Goal: Use online tool/utility: Utilize a website feature to perform a specific function

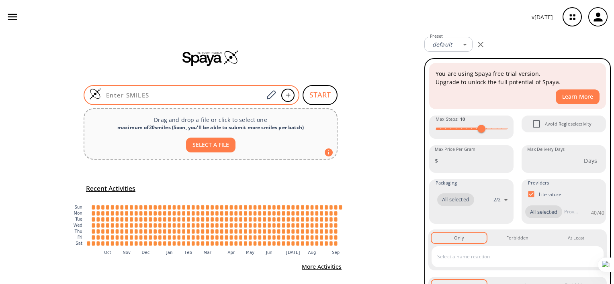
click at [196, 93] on input at bounding box center [182, 95] width 162 height 8
paste input "O=C(NO)/C=C/C1=CC=C(NC2=CC3=C(NC4=CC=CC(Br)=C4)N=CN=C3C=C2)C=C1"
type input "O=C(NO)/C=C/C1=CC=C(NC2=CC3=C(NC4=CC=CC(Br)=C4)N=CN=C3C=C2)C=C1"
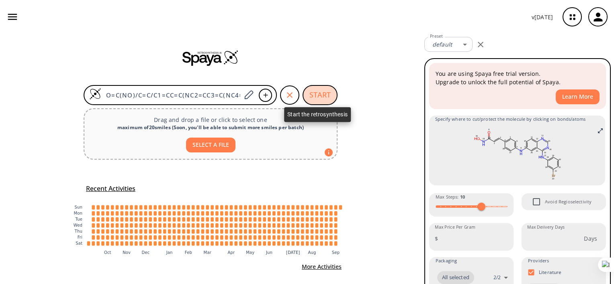
click at [322, 93] on button "START" at bounding box center [319, 95] width 35 height 20
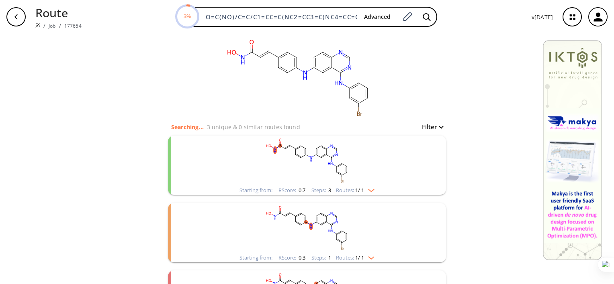
click at [316, 153] on rect "clusters" at bounding box center [306, 161] width 209 height 50
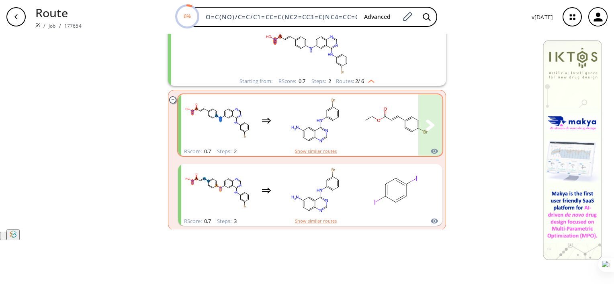
scroll to position [53, 0]
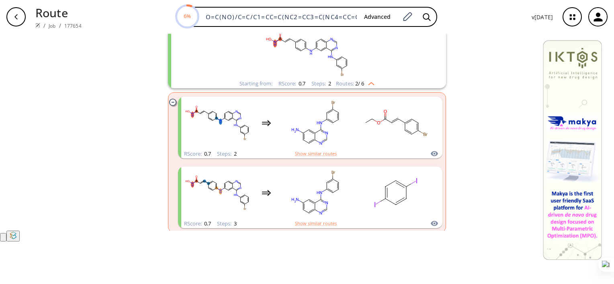
click at [275, 79] on rect "clusters" at bounding box center [306, 54] width 209 height 50
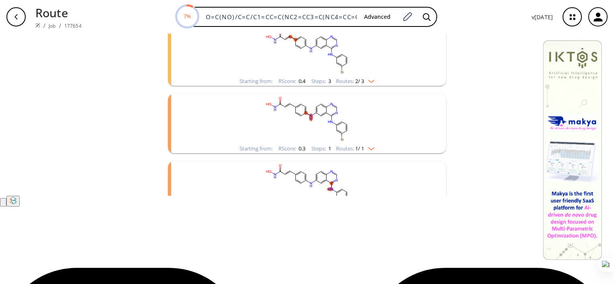
scroll to position [67, 0]
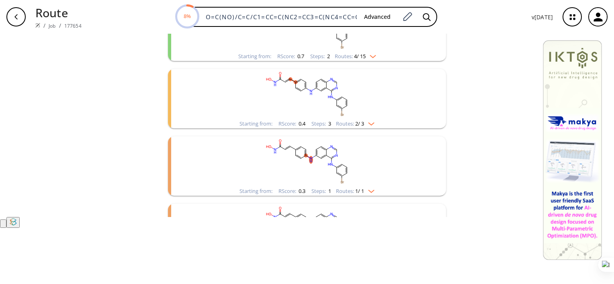
click at [325, 52] on div "clusters" at bounding box center [306, 27] width 209 height 50
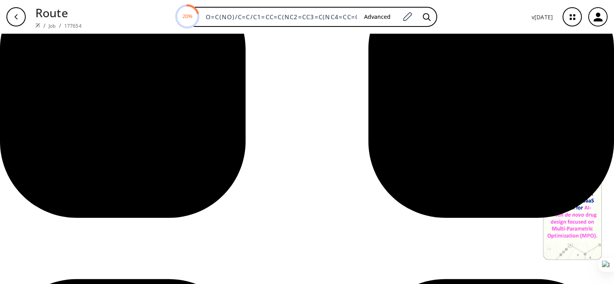
scroll to position [384, 0]
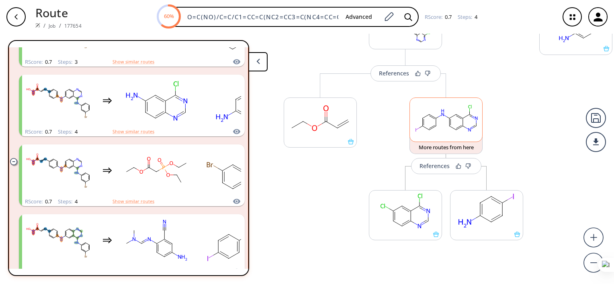
scroll to position [249, 0]
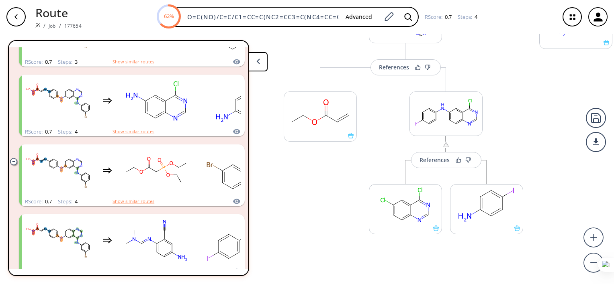
click at [444, 149] on div at bounding box center [445, 146] width 6 height 10
click at [433, 159] on div "References" at bounding box center [434, 159] width 30 height 5
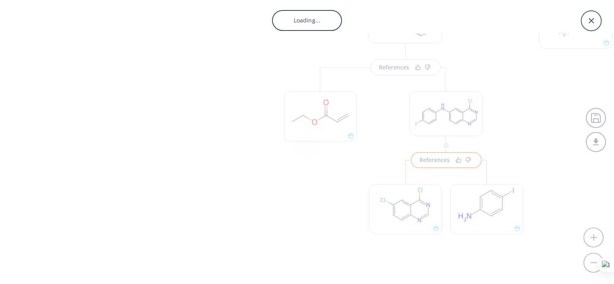
click at [429, 161] on div "Loading..." at bounding box center [307, 142] width 614 height 284
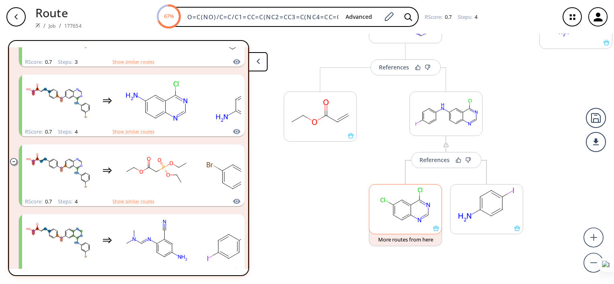
click at [416, 196] on rect at bounding box center [405, 205] width 72 height 41
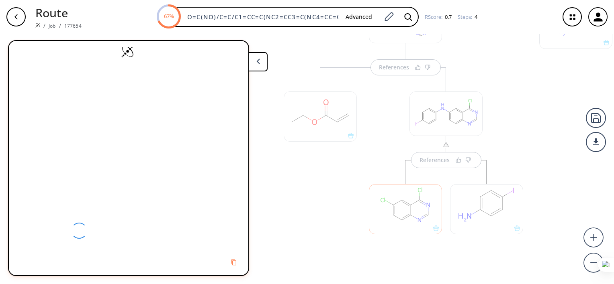
scroll to position [285, 0]
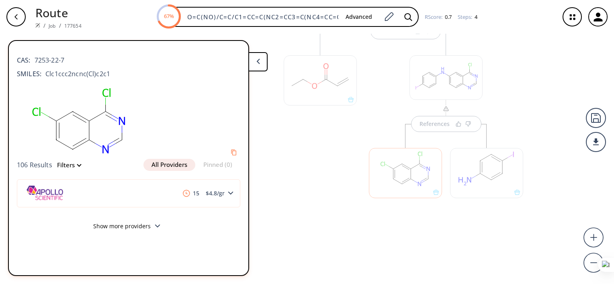
click at [486, 174] on div at bounding box center [486, 173] width 73 height 50
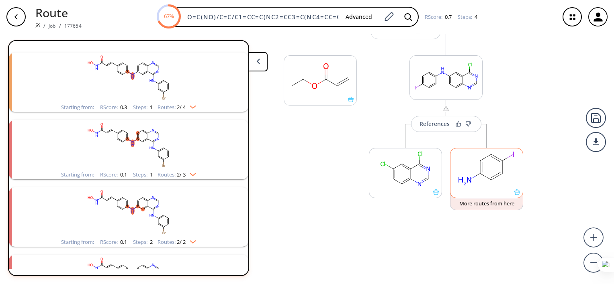
scroll to position [1825, 0]
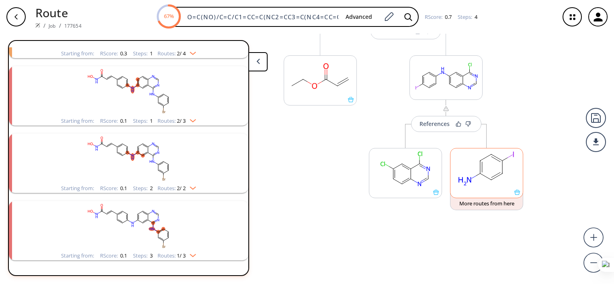
click at [486, 174] on rect at bounding box center [486, 169] width 72 height 41
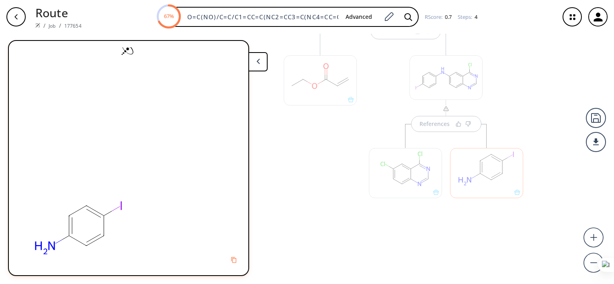
scroll to position [0, 0]
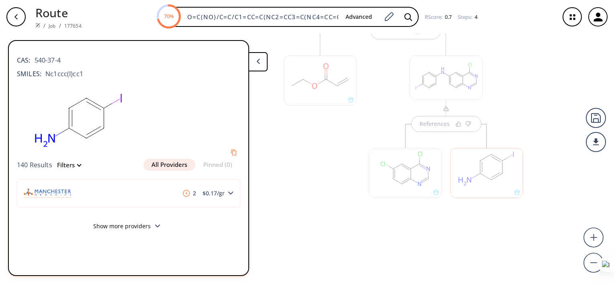
click at [344, 96] on div at bounding box center [319, 80] width 73 height 50
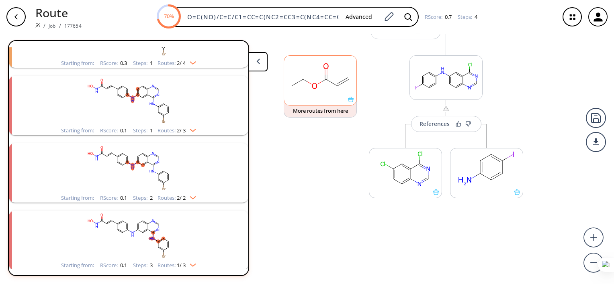
scroll to position [1869, 0]
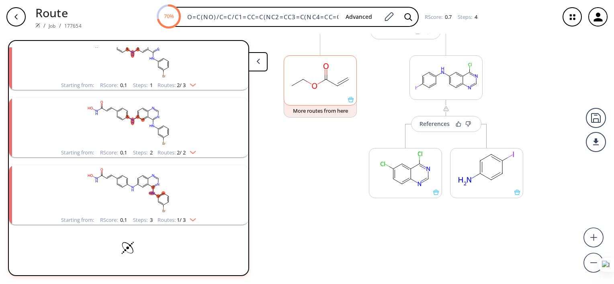
click at [334, 90] on rect at bounding box center [320, 76] width 72 height 41
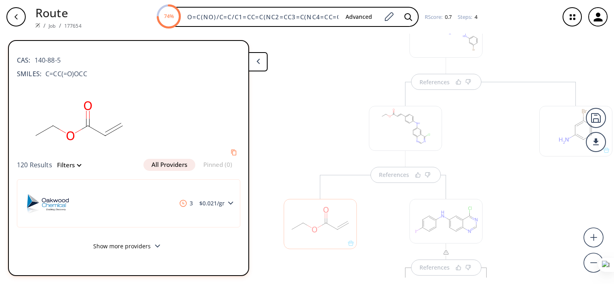
scroll to position [285, 0]
click at [538, 88] on div at bounding box center [575, 92] width 81 height 308
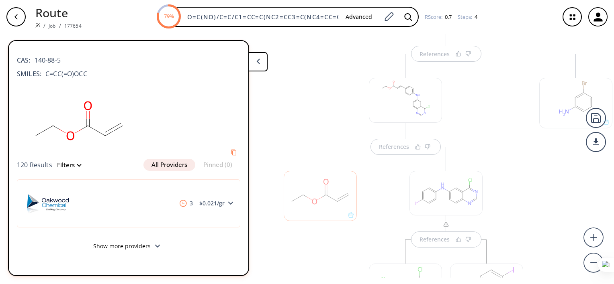
scroll to position [170, 0]
click at [565, 108] on div at bounding box center [575, 102] width 73 height 50
click at [570, 98] on div at bounding box center [575, 102] width 73 height 50
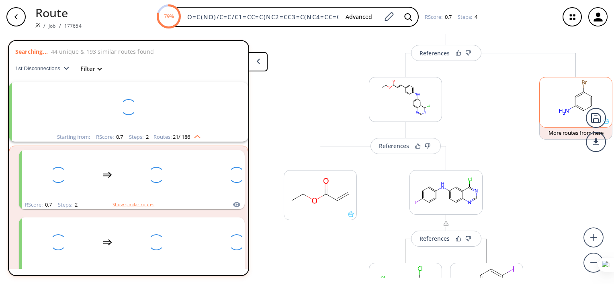
click at [569, 95] on rect at bounding box center [575, 97] width 72 height 41
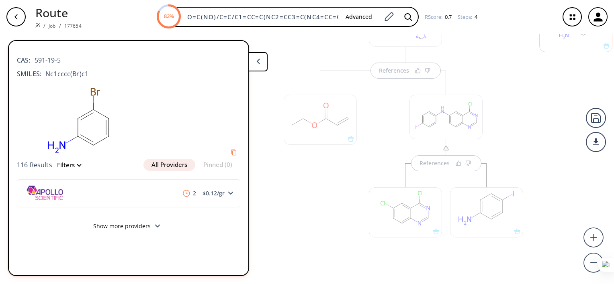
scroll to position [246, 0]
click at [439, 153] on div "References" at bounding box center [446, 155] width 74 height 32
click at [440, 164] on div at bounding box center [405, 208] width 81 height 90
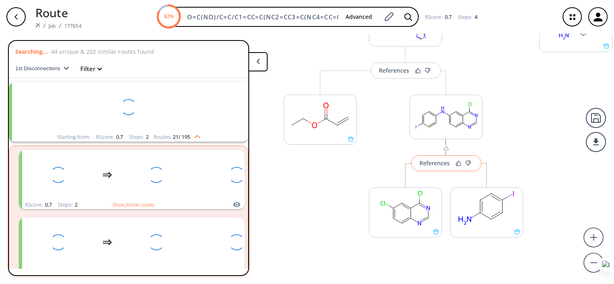
click at [438, 161] on div "References" at bounding box center [434, 163] width 30 height 5
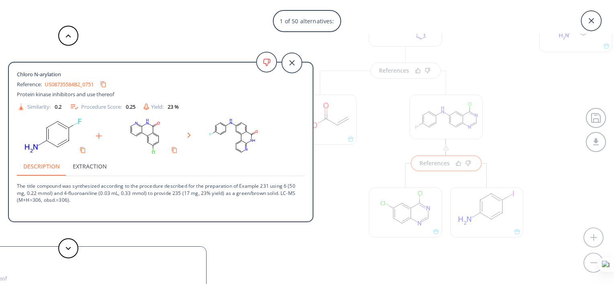
scroll to position [1933, 0]
click at [70, 253] on button at bounding box center [68, 248] width 20 height 20
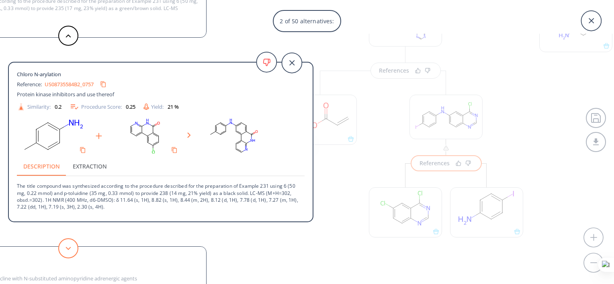
click at [66, 246] on button at bounding box center [68, 248] width 20 height 20
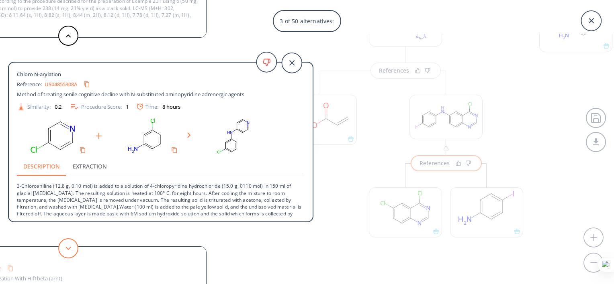
scroll to position [1893, 0]
click at [64, 245] on button at bounding box center [68, 248] width 20 height 20
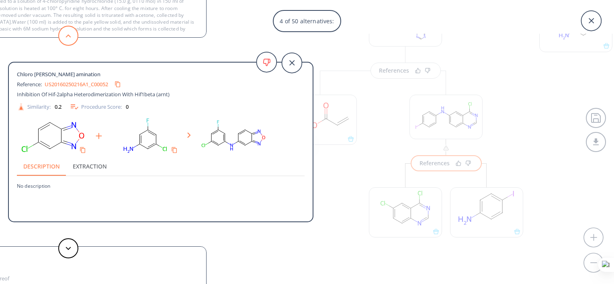
click at [71, 38] on button at bounding box center [68, 36] width 20 height 20
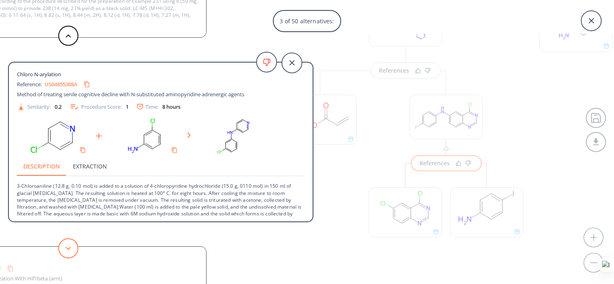
click at [66, 246] on button at bounding box center [68, 248] width 20 height 20
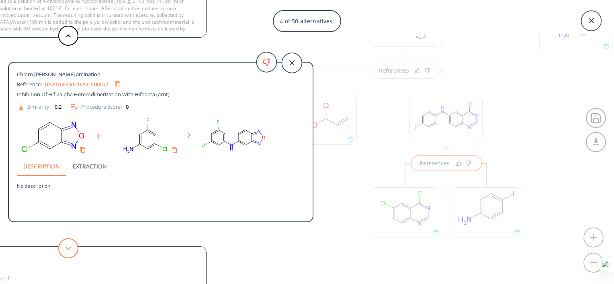
click at [63, 249] on button at bounding box center [68, 248] width 20 height 20
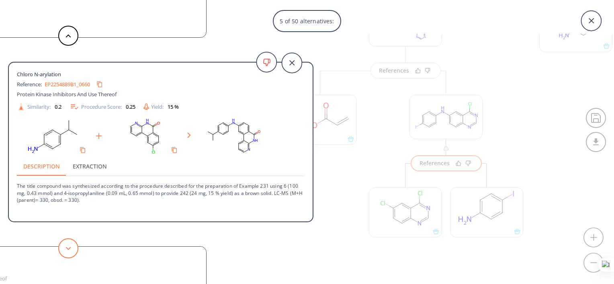
click at [64, 246] on button at bounding box center [68, 248] width 20 height 20
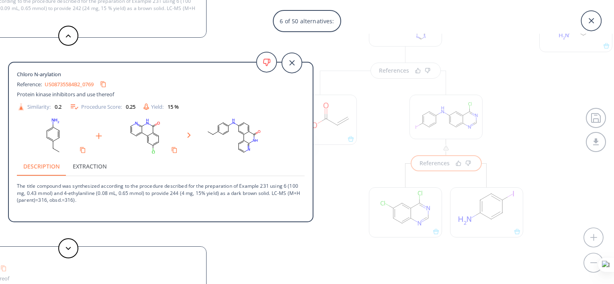
click at [540, 54] on div "6 of 50 alternatives: Chloro N-arylation Reference: US08735584B2_0751 Protein k…" at bounding box center [307, 142] width 614 height 284
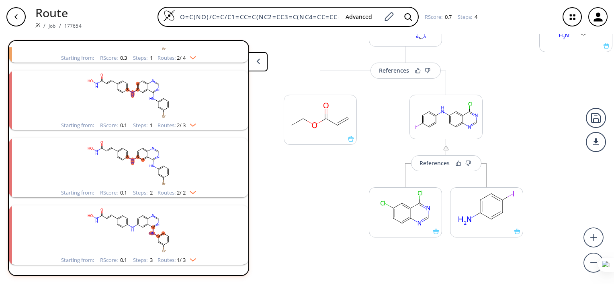
scroll to position [1899, 0]
click at [262, 68] on button at bounding box center [257, 61] width 19 height 19
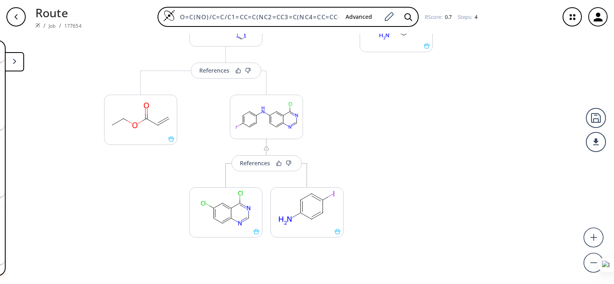
scroll to position [1893, 0]
click at [25, 16] on div "button" at bounding box center [15, 16] width 19 height 19
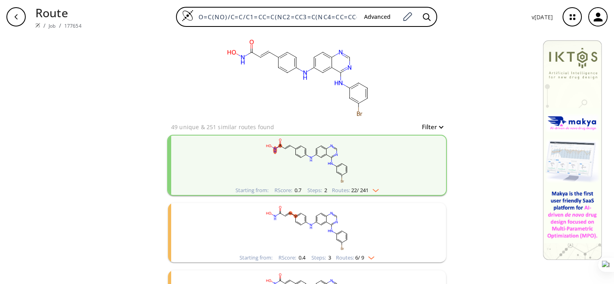
click at [221, 169] on rect "clusters" at bounding box center [306, 161] width 209 height 50
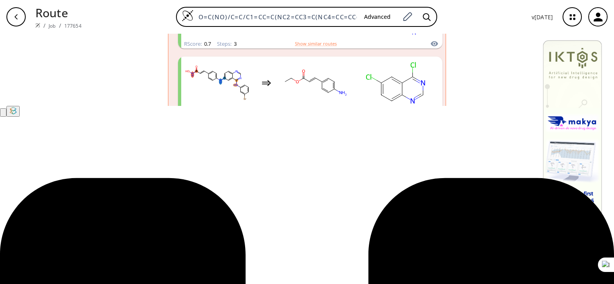
scroll to position [195, 0]
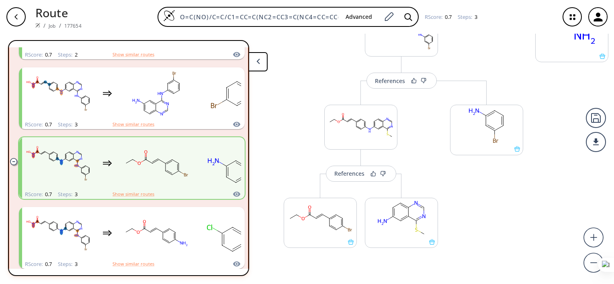
scroll to position [143, 0]
click at [421, 216] on ellipse at bounding box center [423, 215] width 5 height 5
click at [400, 220] on icon at bounding box center [400, 220] width 1 height 0
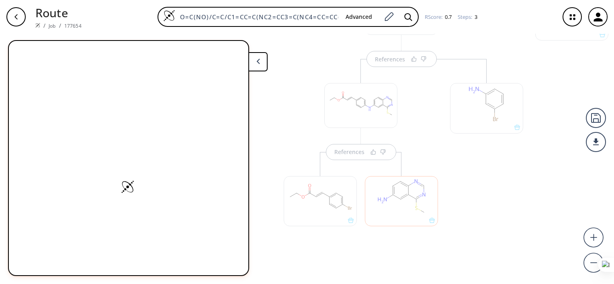
scroll to position [176, 0]
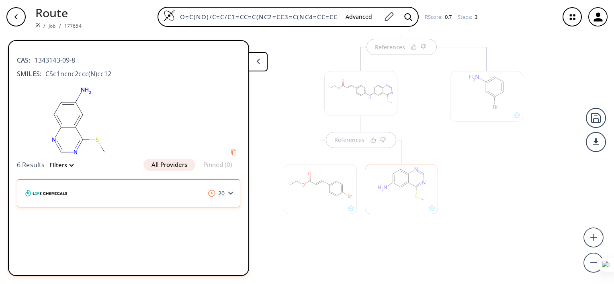
click at [50, 191] on img at bounding box center [47, 193] width 47 height 26
click at [52, 192] on img at bounding box center [47, 193] width 47 height 26
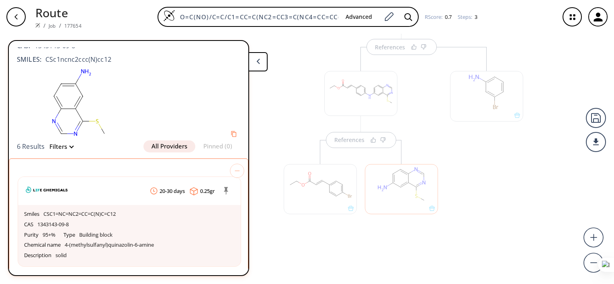
scroll to position [0, 0]
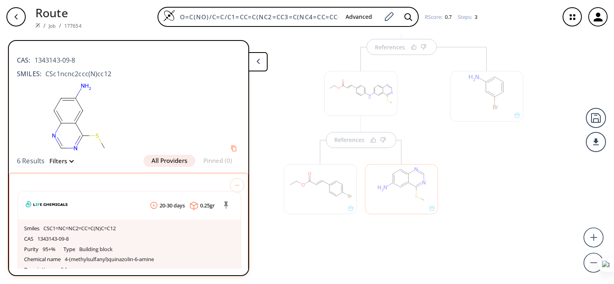
click at [510, 181] on div at bounding box center [486, 146] width 81 height 199
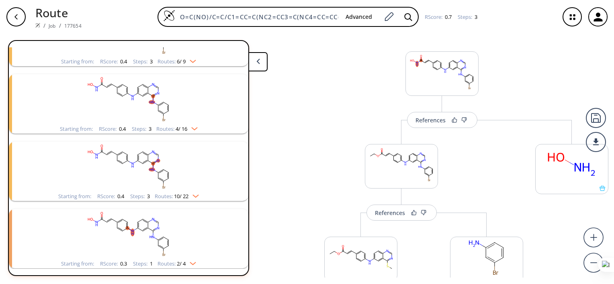
scroll to position [1684, 0]
click at [20, 15] on div "button" at bounding box center [15, 16] width 19 height 19
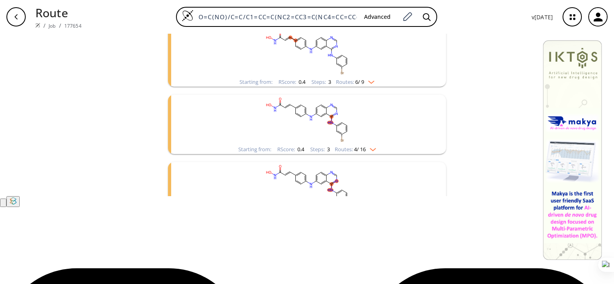
scroll to position [94, 0]
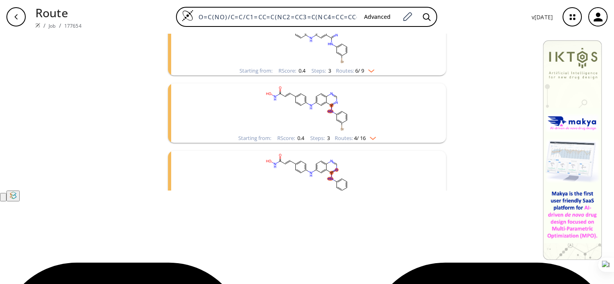
click at [414, 75] on div "Starting from: RScore : 0.4 Steps : 3 Routes: 6 / 9" at bounding box center [307, 45] width 278 height 59
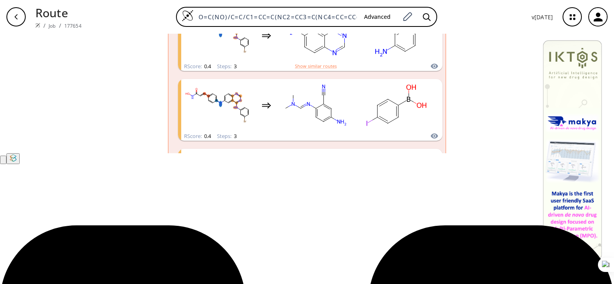
scroll to position [135, 0]
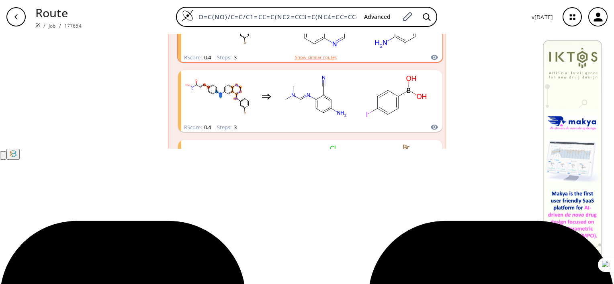
click at [415, 37] on icon "clusters" at bounding box center [415, 31] width 0 height 12
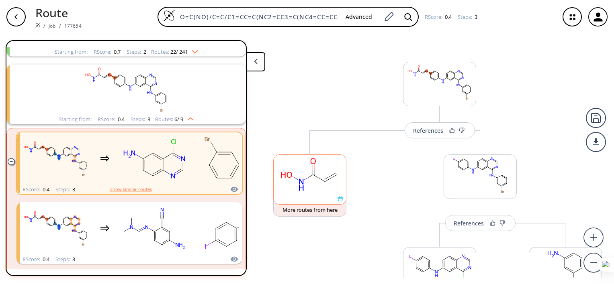
click at [310, 178] on rect at bounding box center [309, 175] width 72 height 41
click at [312, 173] on rect at bounding box center [309, 175] width 72 height 41
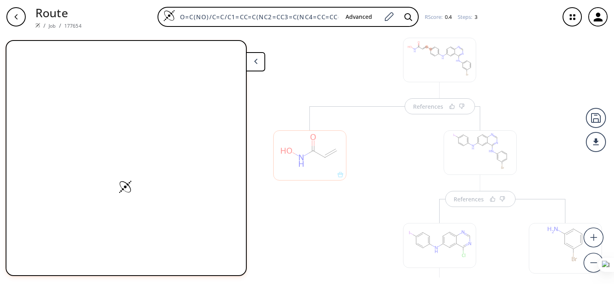
scroll to position [96, 0]
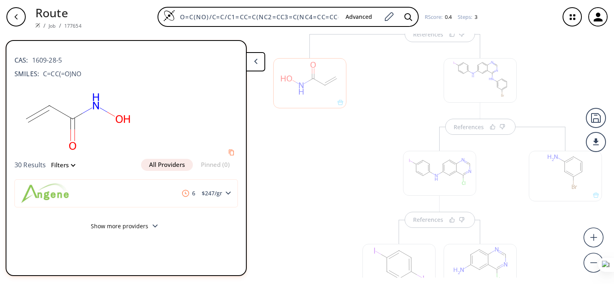
click at [20, 20] on div "button" at bounding box center [15, 16] width 19 height 19
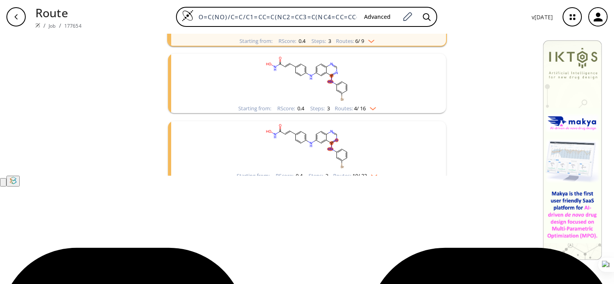
scroll to position [109, 0]
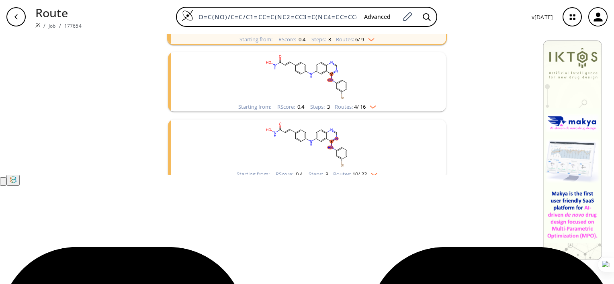
click at [420, 45] on div "Starting from: RScore : 0.4 Steps : 3 Routes: 6 / 9" at bounding box center [306, 14] width 279 height 61
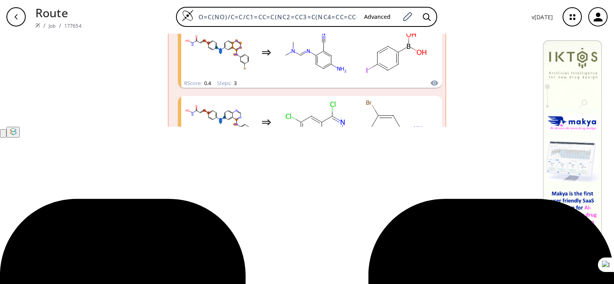
scroll to position [161, 0]
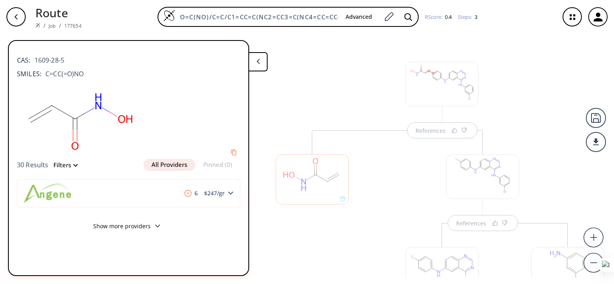
click at [261, 63] on button at bounding box center [257, 61] width 19 height 19
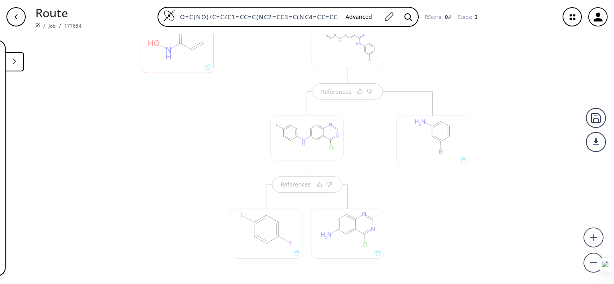
scroll to position [154, 0]
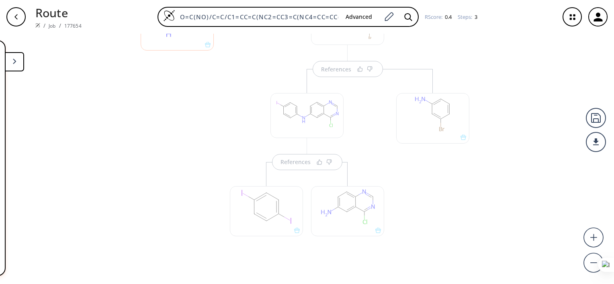
click at [23, 15] on div "button" at bounding box center [15, 16] width 19 height 19
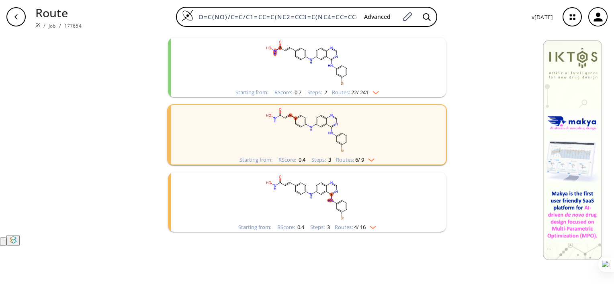
scroll to position [49, 0]
click at [405, 156] on rect "clusters" at bounding box center [306, 131] width 209 height 50
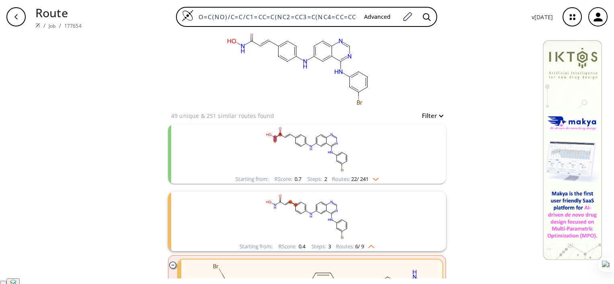
scroll to position [0, 0]
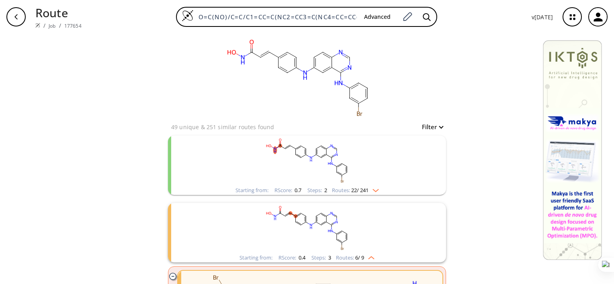
click at [406, 173] on rect "clusters" at bounding box center [306, 161] width 209 height 50
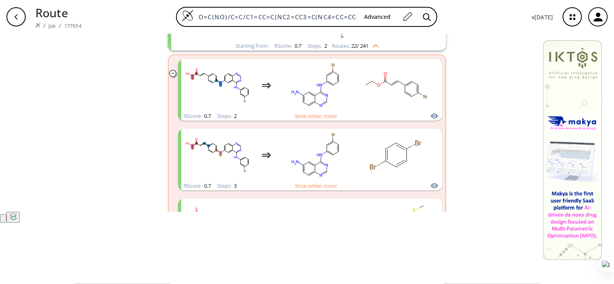
scroll to position [72, 0]
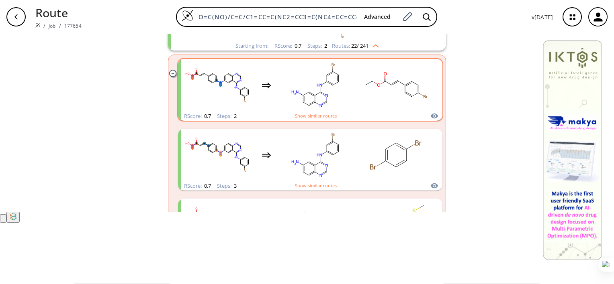
click at [346, 110] on rect "clusters" at bounding box center [315, 85] width 72 height 50
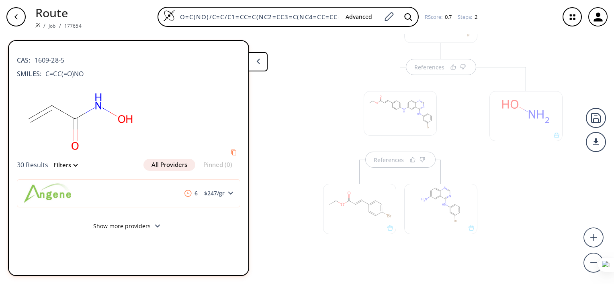
scroll to position [66, 0]
click at [438, 207] on div at bounding box center [440, 206] width 73 height 50
click at [514, 217] on div at bounding box center [525, 163] width 81 height 199
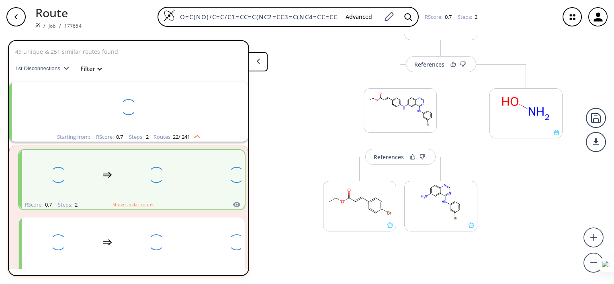
scroll to position [18, 0]
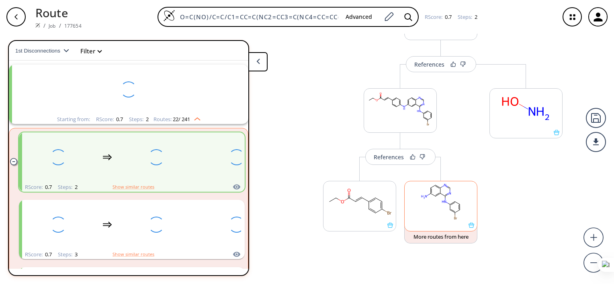
click at [448, 201] on rect at bounding box center [440, 201] width 72 height 41
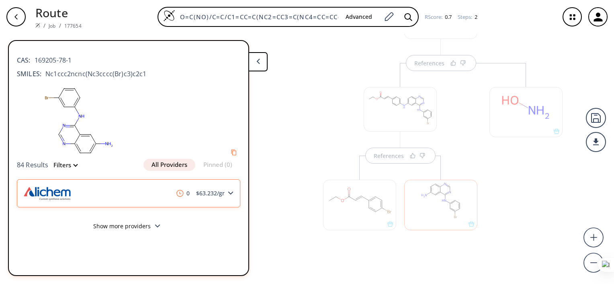
click at [208, 195] on span "$ 63.232 /gr" at bounding box center [210, 194] width 35 height 6
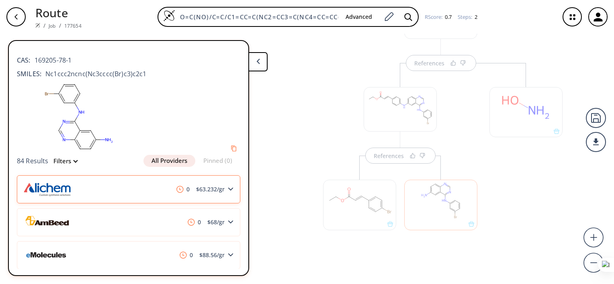
click at [193, 189] on span "$ 63.232 /gr" at bounding box center [210, 190] width 35 height 6
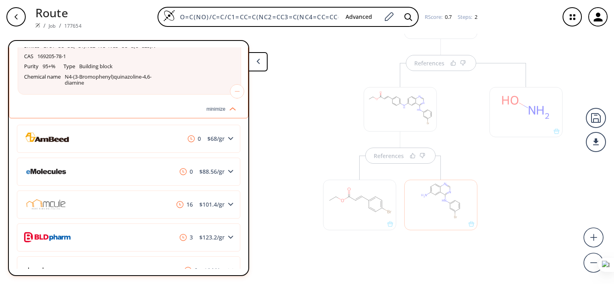
scroll to position [369, 0]
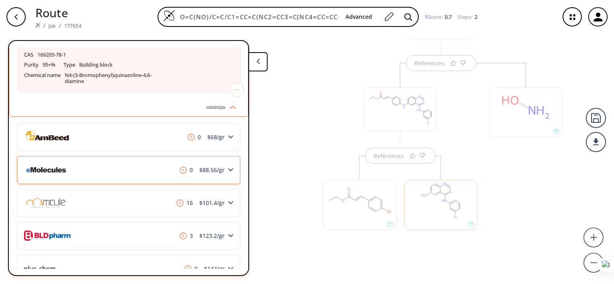
click at [147, 179] on div "0 $ 88.56 /gr" at bounding box center [128, 170] width 223 height 28
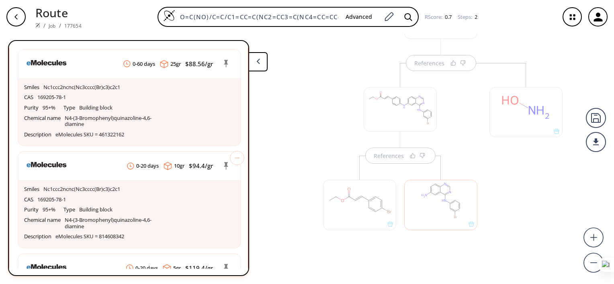
scroll to position [492, 0]
click at [298, 252] on div "References References" at bounding box center [307, 156] width 614 height 244
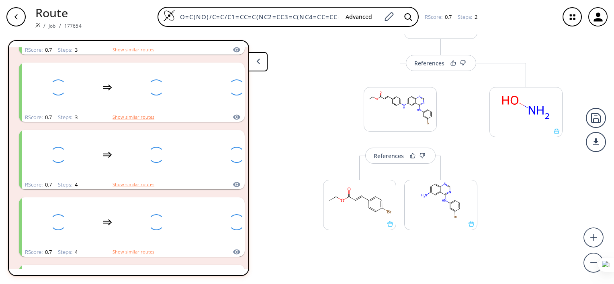
scroll to position [18, 0]
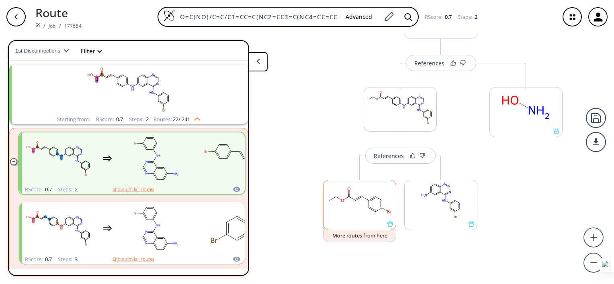
click at [360, 201] on rect at bounding box center [359, 200] width 72 height 41
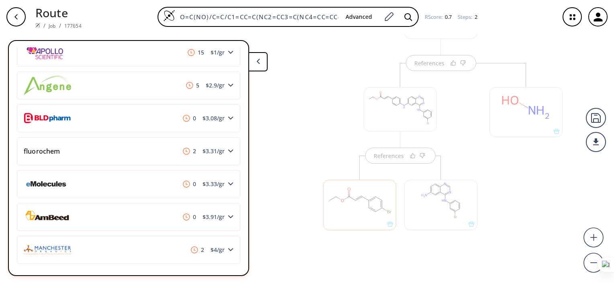
scroll to position [245, 0]
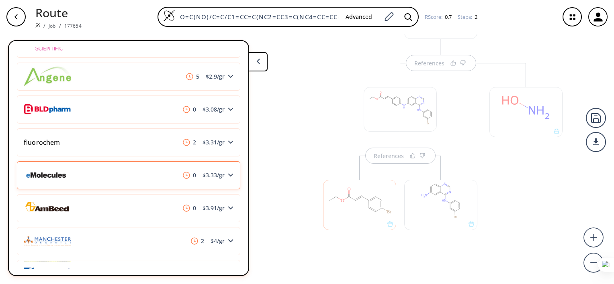
click at [206, 178] on div "0 $ 3.33 /gr" at bounding box center [128, 175] width 223 height 28
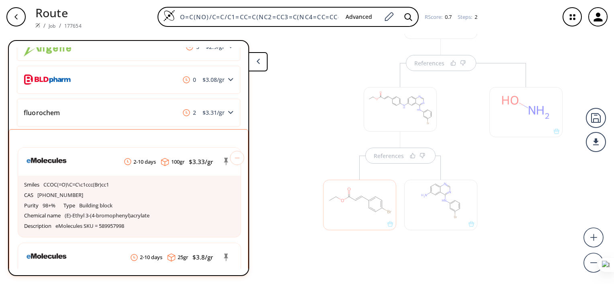
scroll to position [276, 0]
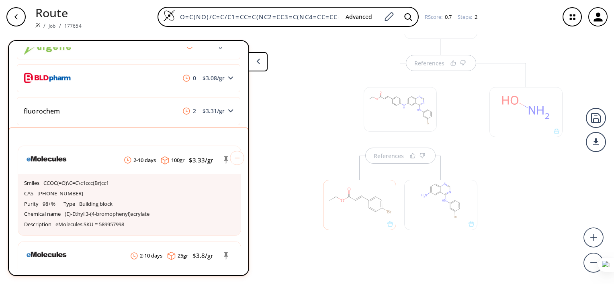
click at [350, 121] on div "References" at bounding box center [400, 162] width 170 height 199
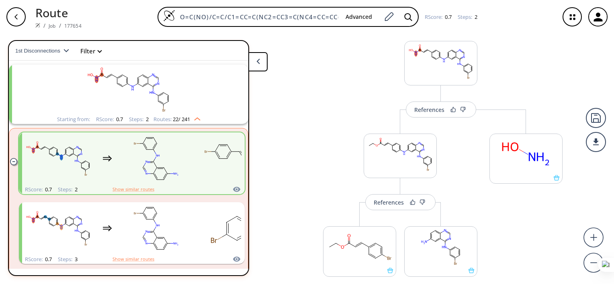
scroll to position [20, 0]
drag, startPoint x: 517, startPoint y: 41, endPoint x: 516, endPoint y: 88, distance: 47.4
click at [516, 88] on div "References More routes from here References More routes from here More routes f…" at bounding box center [307, 156] width 614 height 244
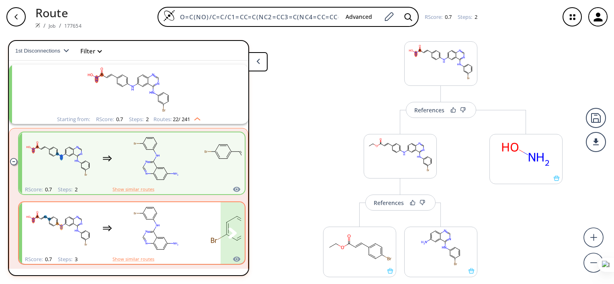
click at [193, 227] on div "clusters" at bounding box center [227, 228] width 411 height 53
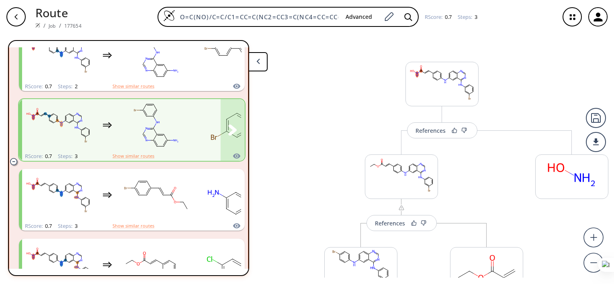
scroll to position [120, 0]
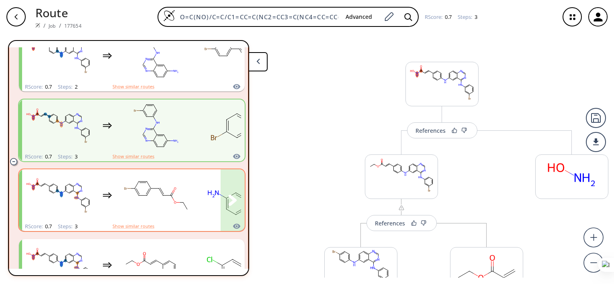
click at [194, 216] on div "clusters" at bounding box center [227, 195] width 411 height 53
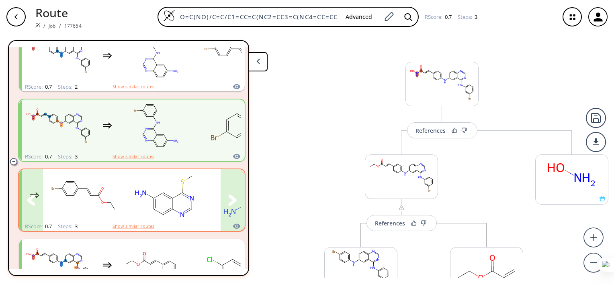
click at [228, 198] on icon "clusters" at bounding box center [232, 200] width 9 height 11
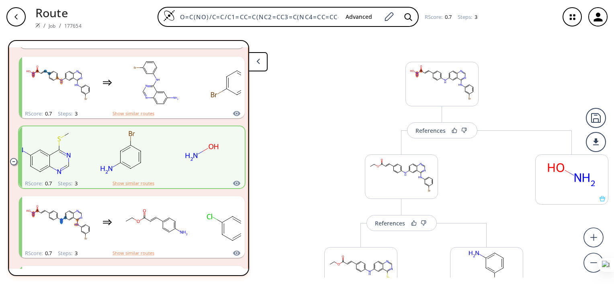
scroll to position [172, 0]
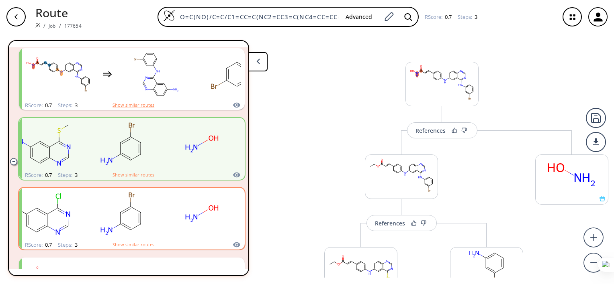
click at [73, 216] on rect "clusters" at bounding box center [41, 214] width 72 height 50
click at [86, 216] on rect "clusters" at bounding box center [121, 214] width 72 height 50
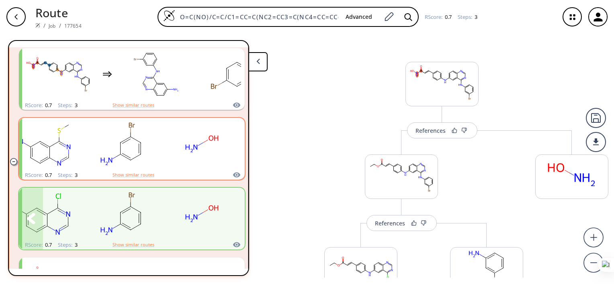
click at [208, 224] on rect "clusters" at bounding box center [201, 214] width 72 height 50
click at [294, 170] on div "More routes from here References More routes from here References More routes f…" at bounding box center [400, 284] width 259 height 308
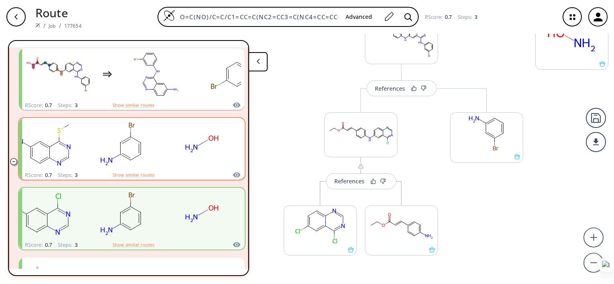
scroll to position [135, 0]
click at [355, 181] on div "References" at bounding box center [349, 181] width 30 height 5
click at [362, 181] on div "References" at bounding box center [349, 181] width 30 height 5
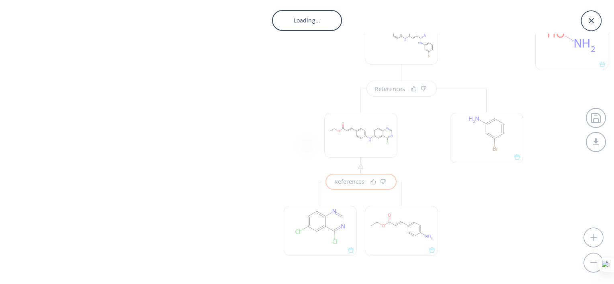
click at [356, 181] on div "Loading..." at bounding box center [307, 142] width 614 height 284
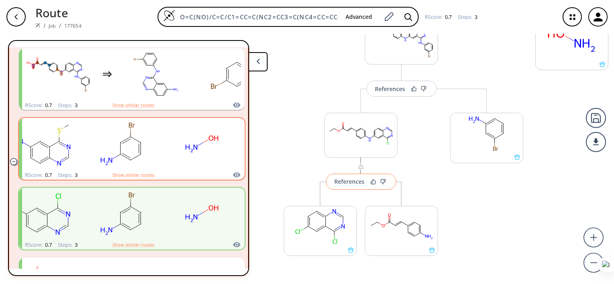
click at [355, 180] on div "References" at bounding box center [349, 181] width 30 height 5
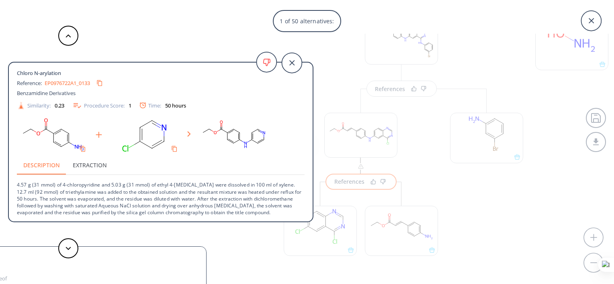
scroll to position [8, 0]
click at [69, 248] on polygon at bounding box center [68, 248] width 5 height 3
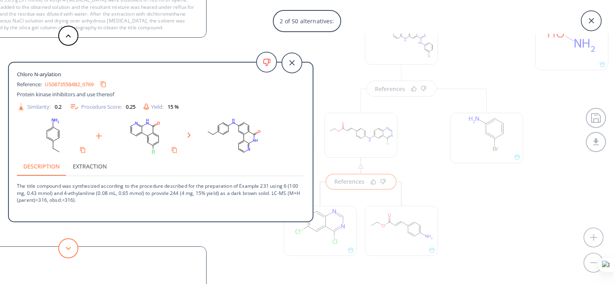
click at [70, 244] on button at bounding box center [68, 248] width 20 height 20
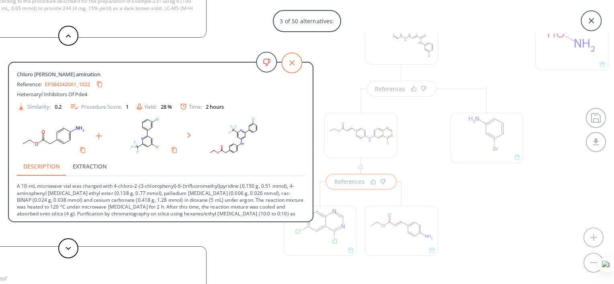
click at [293, 59] on icon at bounding box center [291, 63] width 20 height 20
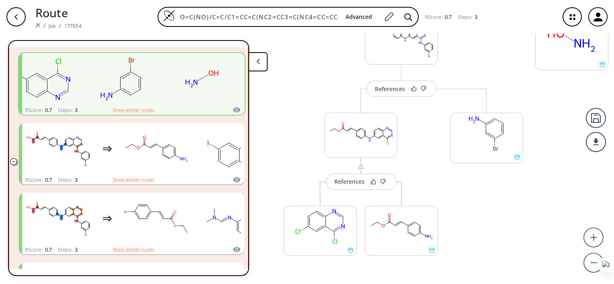
scroll to position [0, 8]
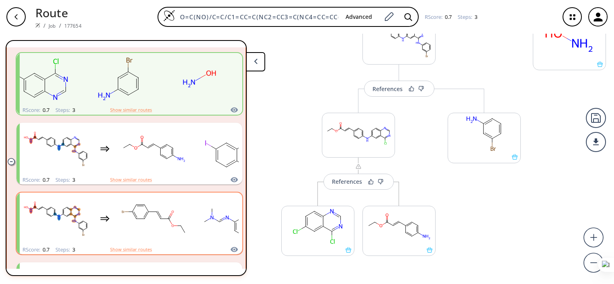
click at [69, 226] on rect "clusters" at bounding box center [56, 219] width 72 height 50
click at [224, 231] on button "clusters" at bounding box center [230, 224] width 24 height 62
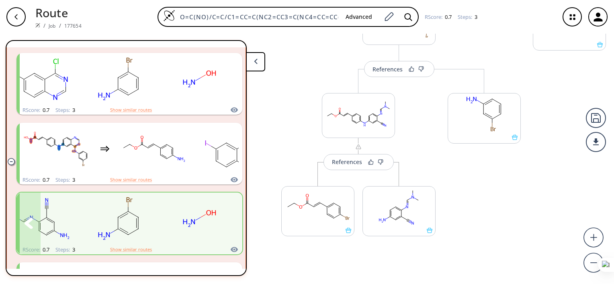
scroll to position [154, 0]
click at [397, 206] on rect at bounding box center [399, 207] width 72 height 41
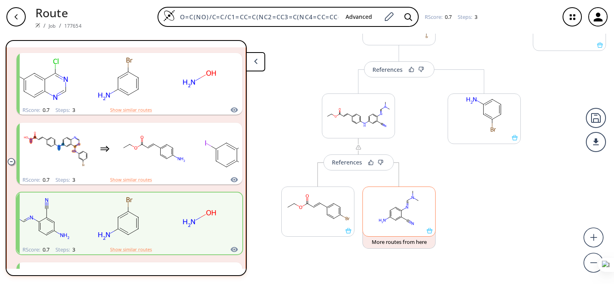
click at [399, 215] on ellipse at bounding box center [401, 217] width 4 height 4
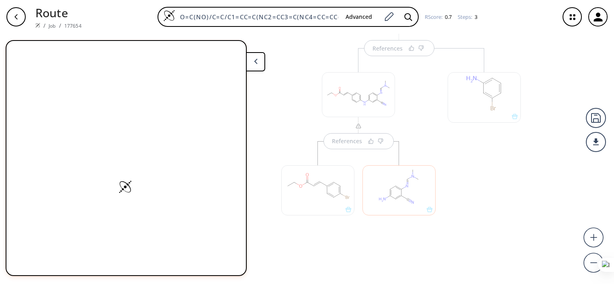
scroll to position [176, 0]
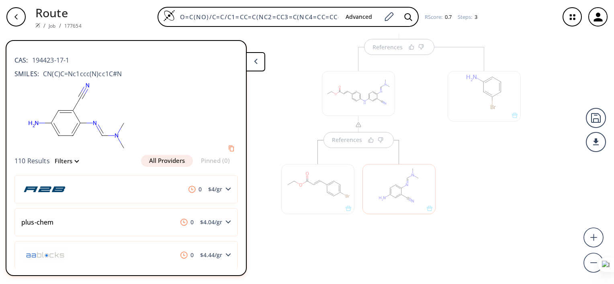
click at [291, 98] on div "References" at bounding box center [358, 146] width 170 height 199
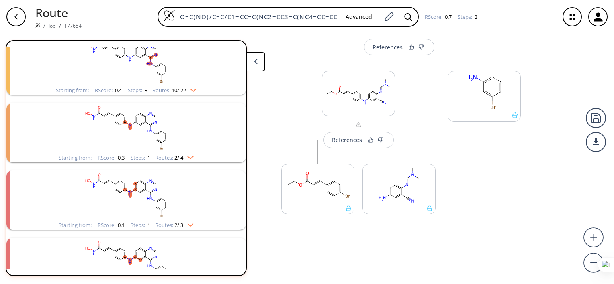
scroll to position [1847, 0]
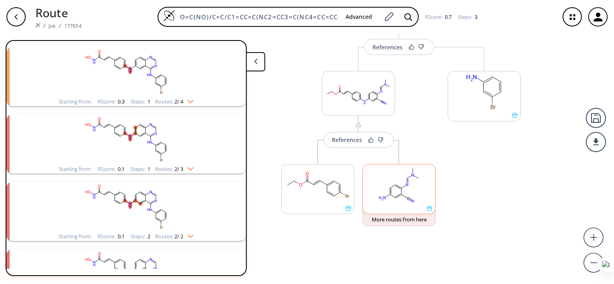
click at [410, 194] on rect at bounding box center [399, 185] width 72 height 41
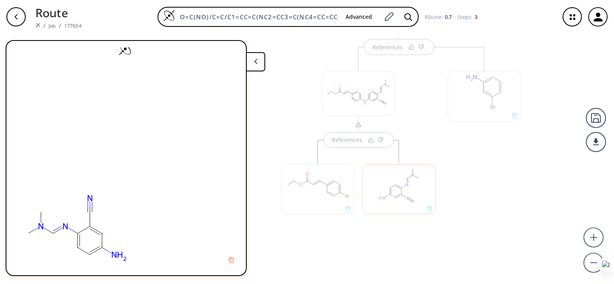
scroll to position [0, 0]
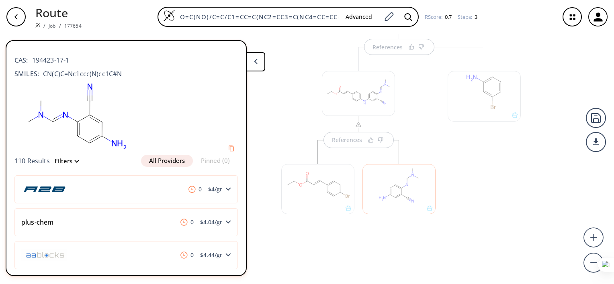
click at [273, 122] on div "References" at bounding box center [358, 146] width 170 height 199
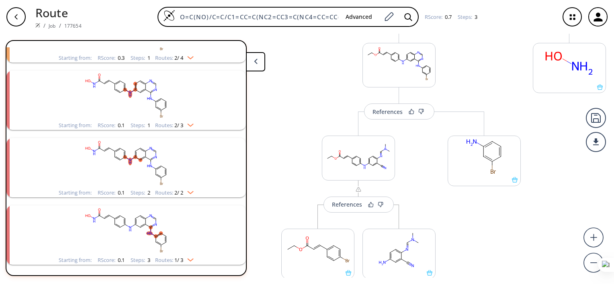
scroll to position [112, 0]
drag, startPoint x: 410, startPoint y: 84, endPoint x: 406, endPoint y: 149, distance: 64.3
click at [406, 149] on div "References More routes from here References More routes from here References Mo…" at bounding box center [306, 156] width 616 height 244
click at [406, 149] on div "More routes from here References More routes from here More routes from here" at bounding box center [358, 210] width 170 height 199
click at [14, 16] on icon "button" at bounding box center [15, 16] width 3 height 5
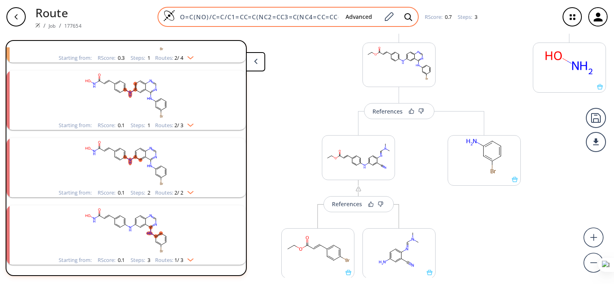
click at [237, 22] on div "O=C(NO)/C=C/C1=CC=C(NC2=CC3=C(NC4=CC=CC(Br)=C4)N=CN=C3C=C2)C=C1 Advanced" at bounding box center [287, 17] width 261 height 20
click at [271, 17] on input "O=C(NO)/C=C/C1=CC=C(NC2=CC3=C(NC4=CC=CC(Br)=C4)N=CN=C3C=C2)C=C1" at bounding box center [257, 17] width 164 height 8
paste input "O"
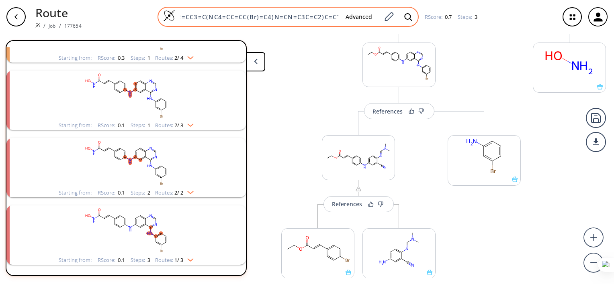
type input "O=C(NO)/C=C/C1=CC=C(OC2=CC3=C(NC4=CC=CC(Br)=C4)N=CN=C3C=C2)C=C1"
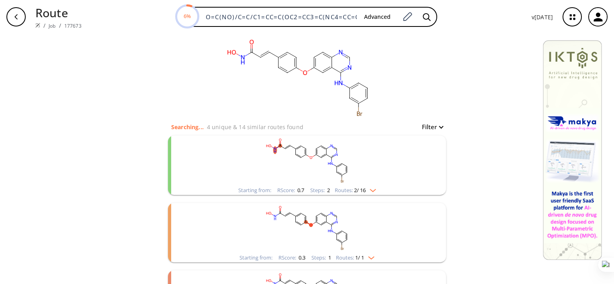
click at [347, 159] on rect "clusters" at bounding box center [306, 161] width 209 height 50
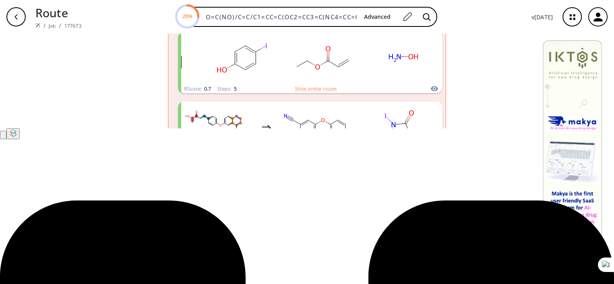
scroll to position [156, 0]
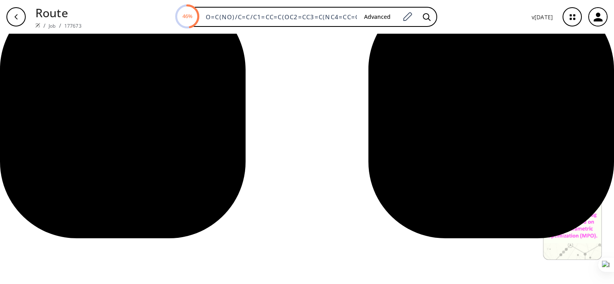
scroll to position [978, 0]
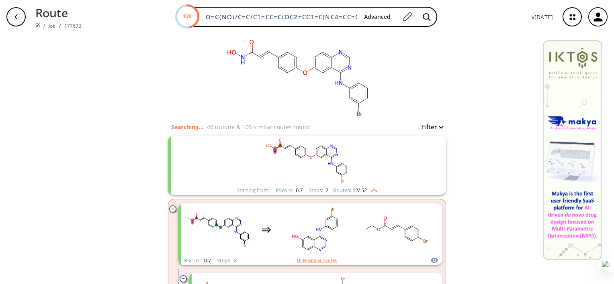
scroll to position [1020, 0]
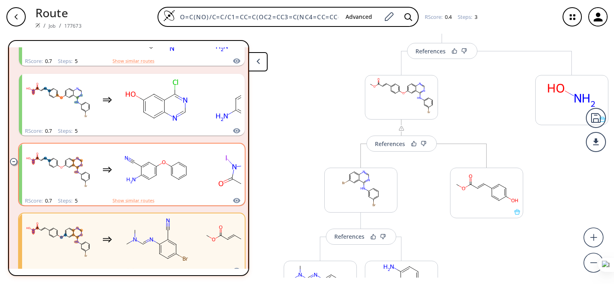
scroll to position [79, 0]
click at [128, 201] on button "Show similar routes" at bounding box center [133, 200] width 42 height 7
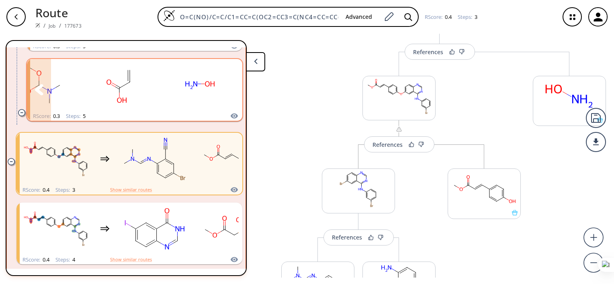
scroll to position [930, 0]
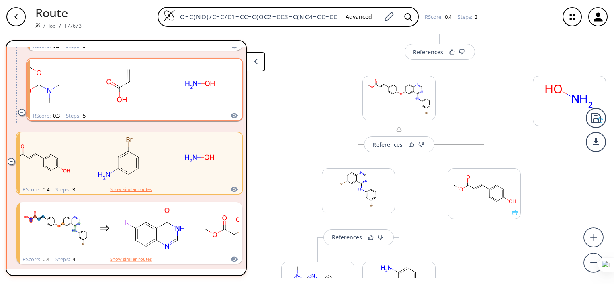
click at [130, 189] on button "Show similar routes" at bounding box center [131, 189] width 42 height 7
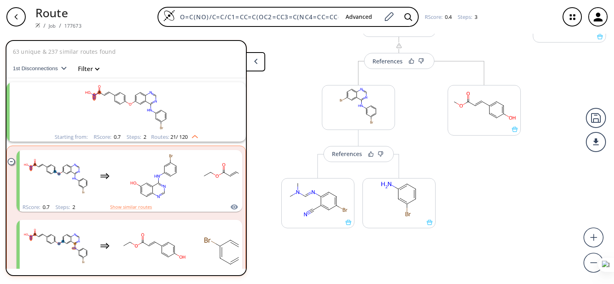
scroll to position [165, 0]
click at [254, 63] on icon at bounding box center [256, 62] width 4 height 6
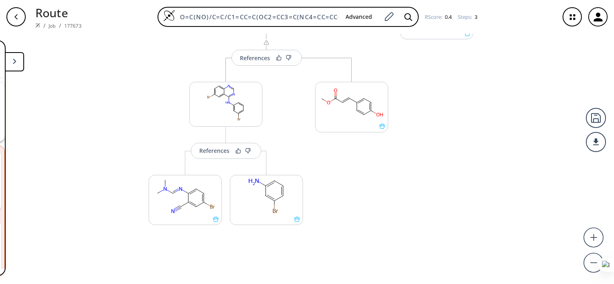
scroll to position [176, 0]
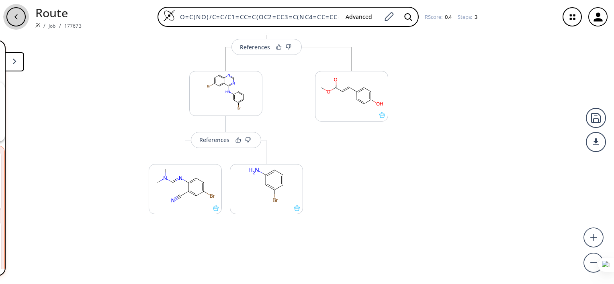
click at [12, 17] on div "button" at bounding box center [15, 16] width 19 height 19
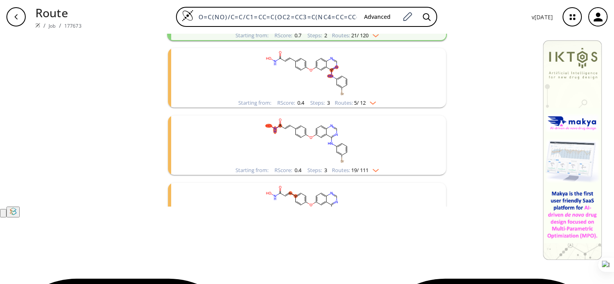
scroll to position [79, 0]
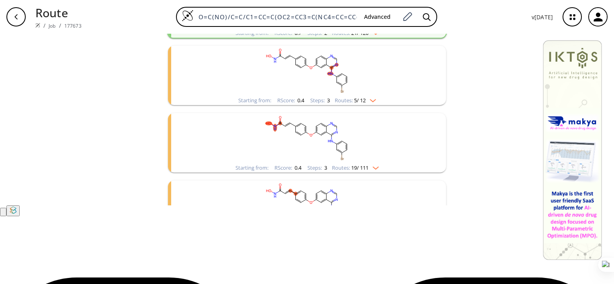
click at [355, 29] on rect "clusters" at bounding box center [306, 3] width 209 height 50
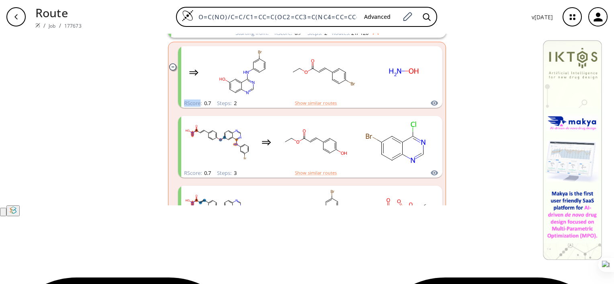
drag, startPoint x: 495, startPoint y: 134, endPoint x: 147, endPoint y: 183, distance: 351.6
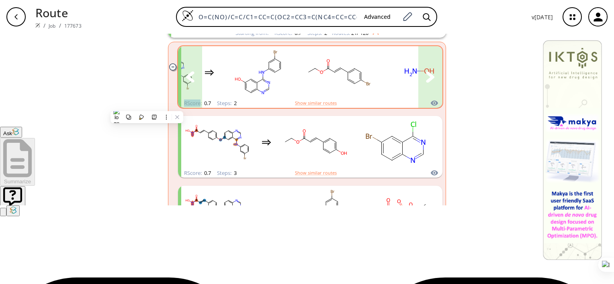
click at [190, 82] on icon "clusters" at bounding box center [190, 76] width 8 height 11
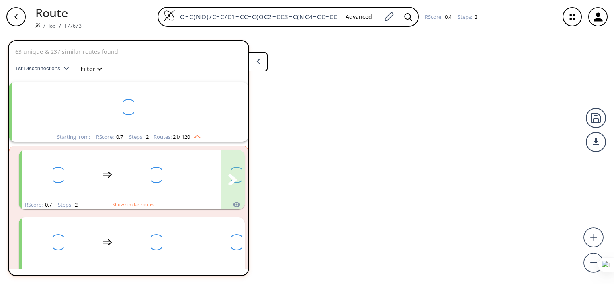
scroll to position [18, 0]
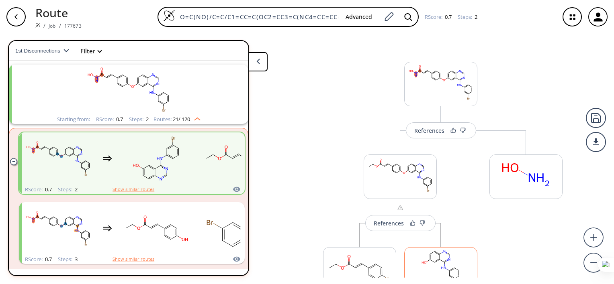
click at [426, 262] on rect at bounding box center [440, 268] width 72 height 41
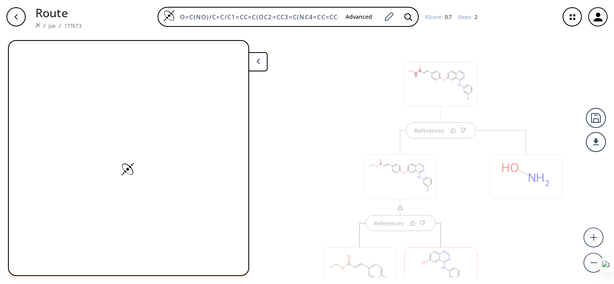
scroll to position [67, 0]
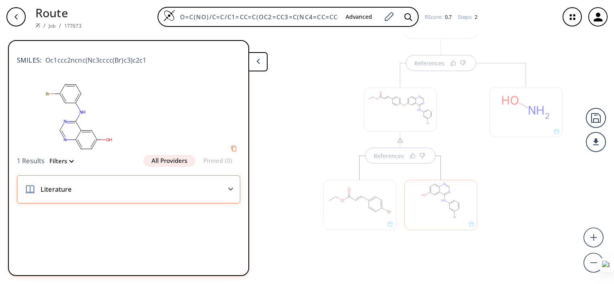
click at [223, 191] on div "Literature" at bounding box center [128, 189] width 223 height 28
click at [225, 189] on div "Literature" at bounding box center [128, 189] width 223 height 28
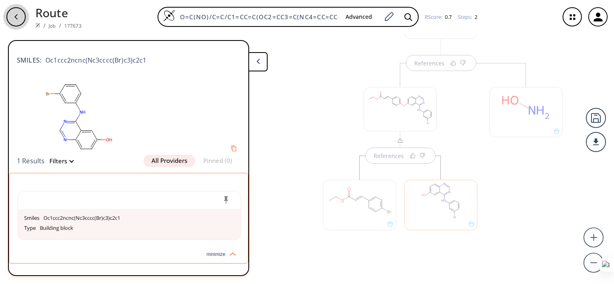
click at [22, 20] on div "button" at bounding box center [15, 16] width 19 height 19
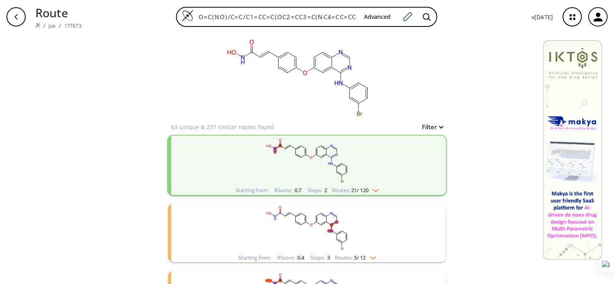
click at [405, 149] on rect "clusters" at bounding box center [306, 161] width 209 height 50
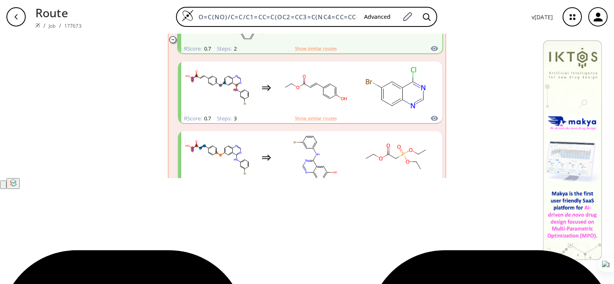
scroll to position [104, 0]
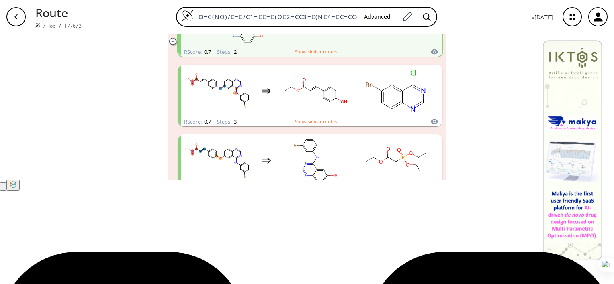
click at [304, 55] on button "Show similar routes" at bounding box center [316, 51] width 42 height 7
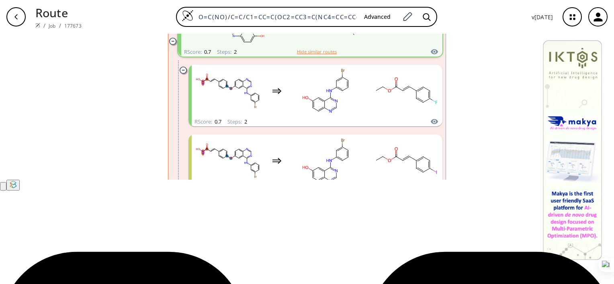
click at [327, 55] on button "Hide similar routes" at bounding box center [317, 51] width 40 height 7
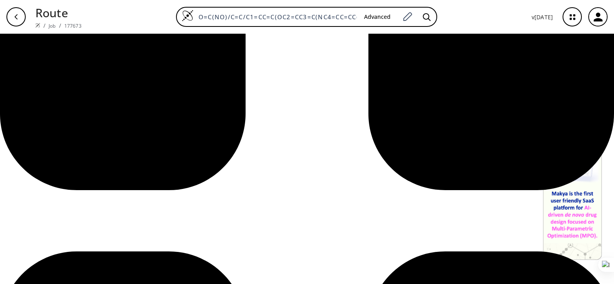
scroll to position [413, 0]
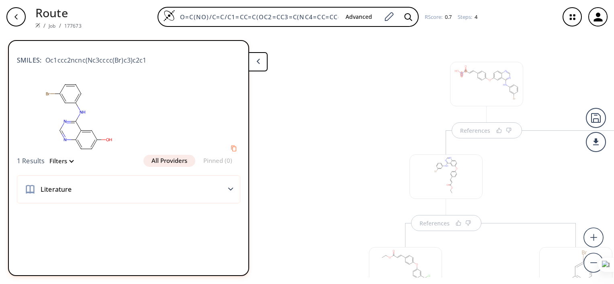
click at [255, 61] on button at bounding box center [257, 61] width 19 height 19
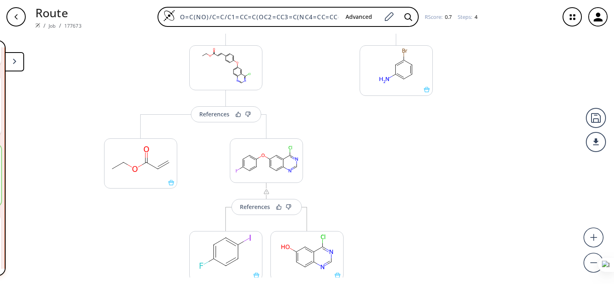
scroll to position [285, 0]
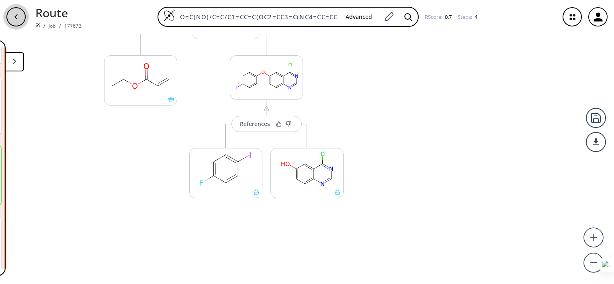
click at [13, 22] on div "button" at bounding box center [15, 16] width 19 height 19
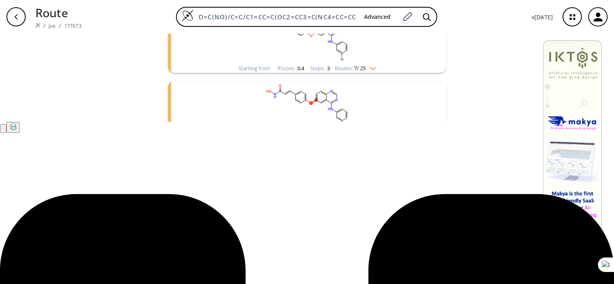
scroll to position [177, 0]
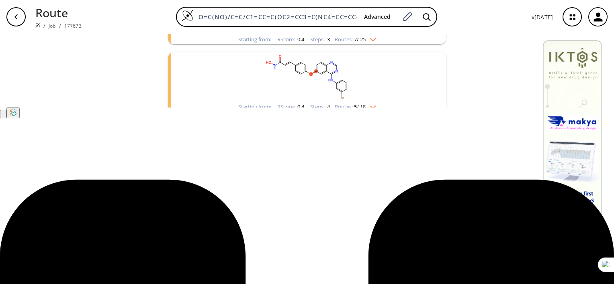
click at [267, 35] on rect "clusters" at bounding box center [306, 10] width 209 height 50
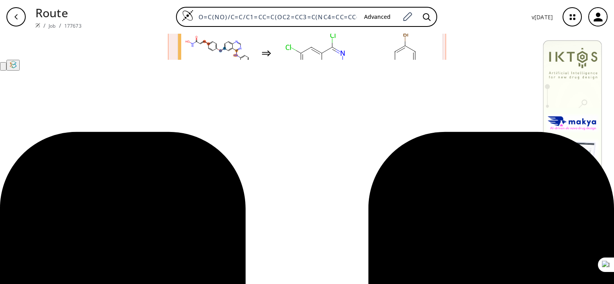
scroll to position [230, 0]
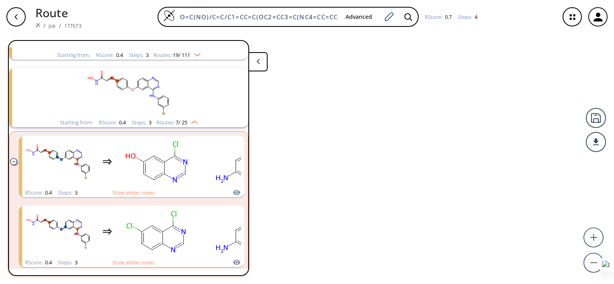
scroll to position [220, 0]
